Goal: Use online tool/utility: Utilize a website feature to perform a specific function

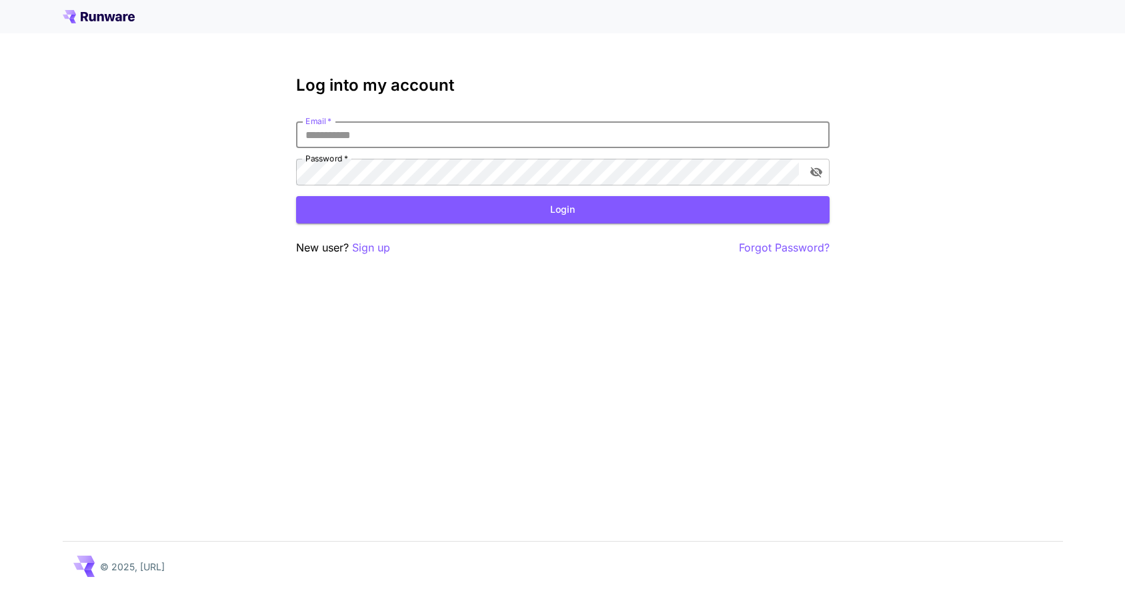
drag, startPoint x: 375, startPoint y: 126, endPoint x: 366, endPoint y: 139, distance: 15.4
click at [375, 126] on input "Email   *" at bounding box center [563, 134] width 534 height 27
click at [0, 590] on com-1password-button at bounding box center [0, 591] width 0 height 0
type input "**********"
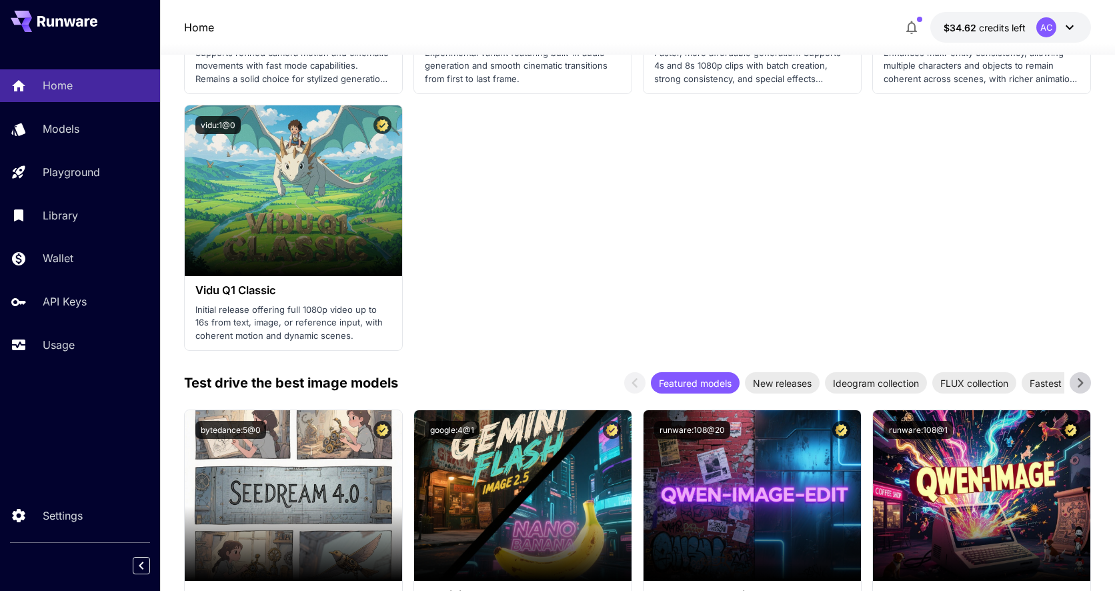
scroll to position [1808, 0]
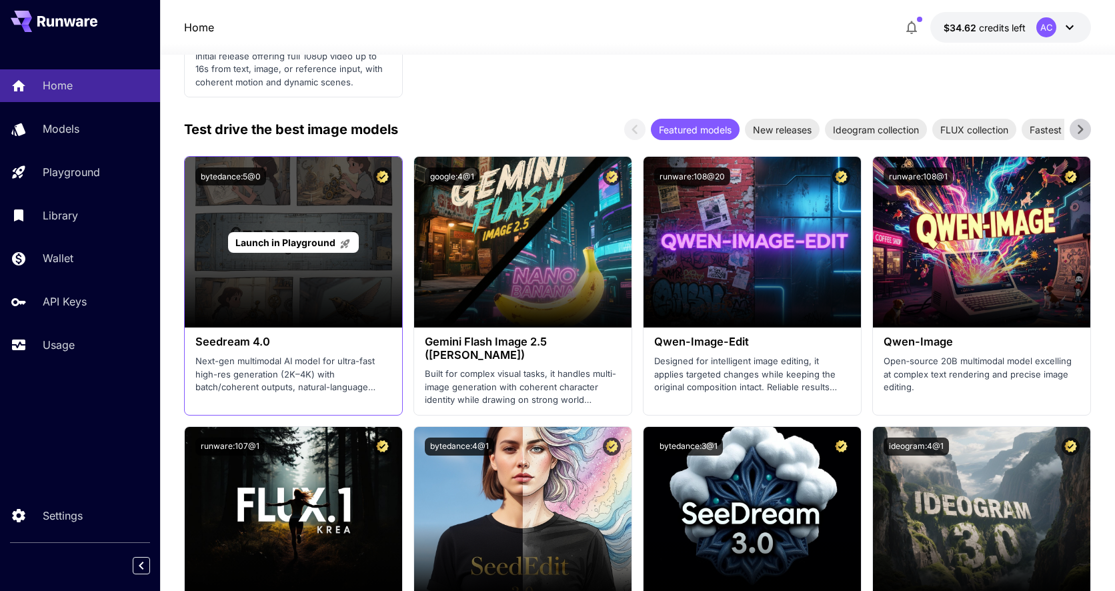
click at [249, 280] on div "Launch in Playground" at bounding box center [293, 242] width 217 height 171
click at [262, 250] on div "Launch in Playground" at bounding box center [293, 242] width 130 height 21
